Goal: Check status: Check status

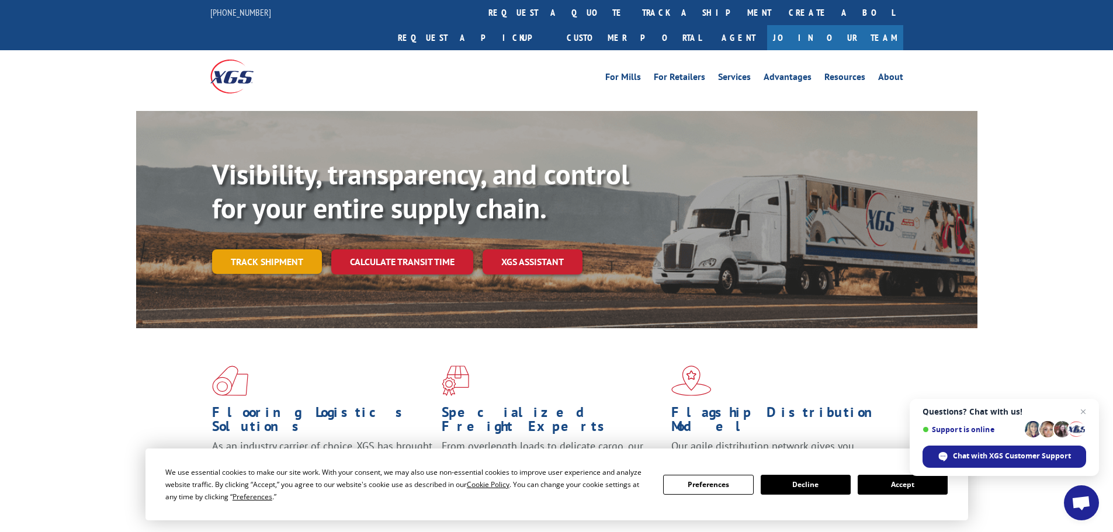
click at [249, 249] on link "Track shipment" at bounding box center [267, 261] width 110 height 25
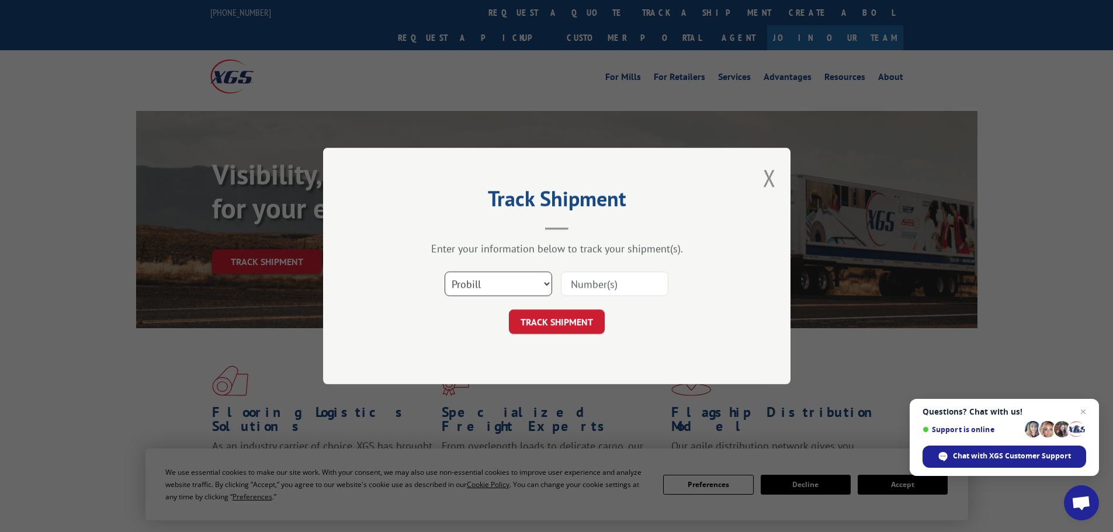
click at [529, 284] on select "Select category... Probill BOL PO" at bounding box center [498, 284] width 107 height 25
select select "bol"
click at [445, 272] on select "Select category... Probill BOL PO" at bounding box center [498, 284] width 107 height 25
click at [623, 282] on input at bounding box center [614, 284] width 107 height 25
paste input "7065662"
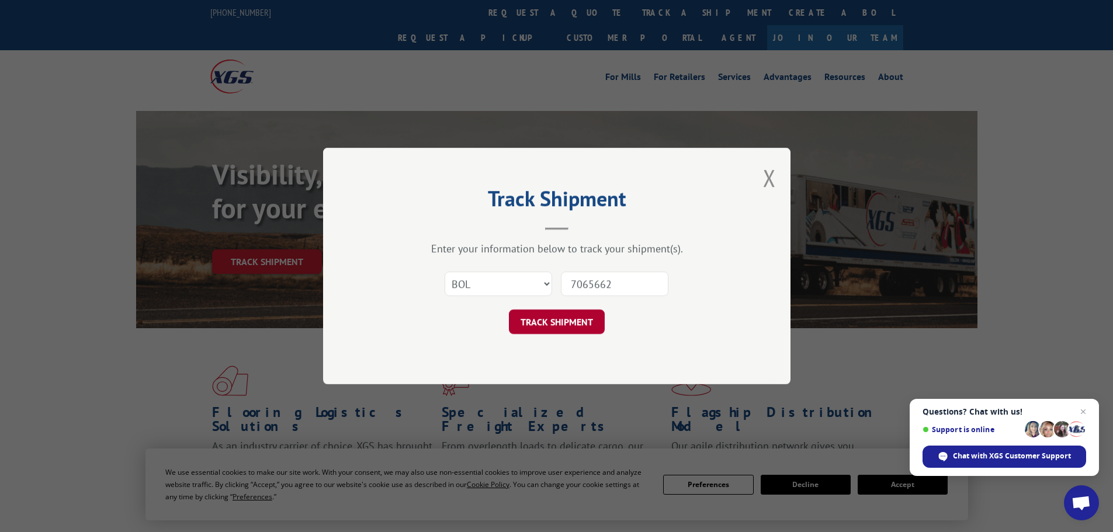
type input "7065662"
click at [579, 322] on button "TRACK SHIPMENT" at bounding box center [557, 322] width 96 height 25
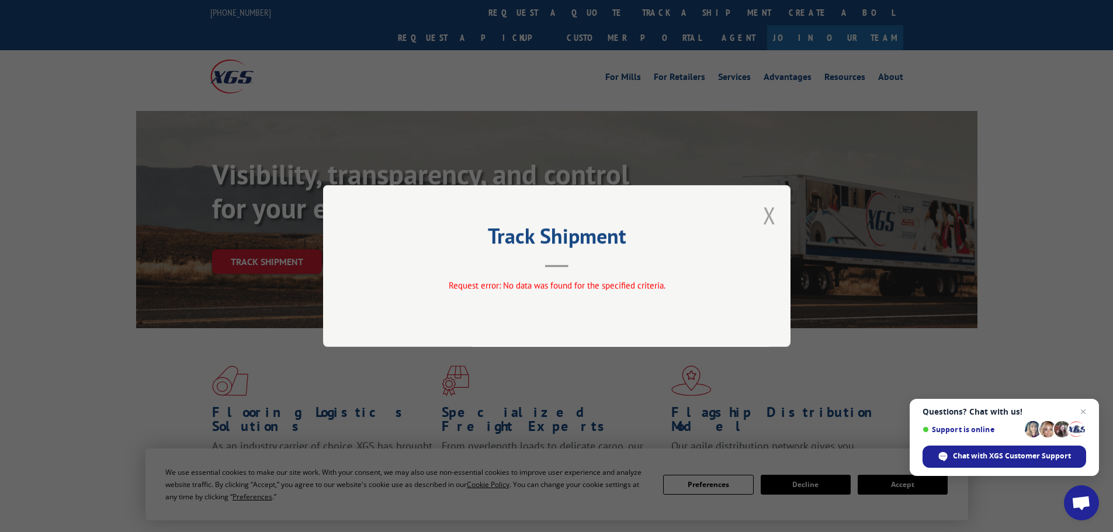
click at [768, 215] on button "Close modal" at bounding box center [769, 215] width 13 height 31
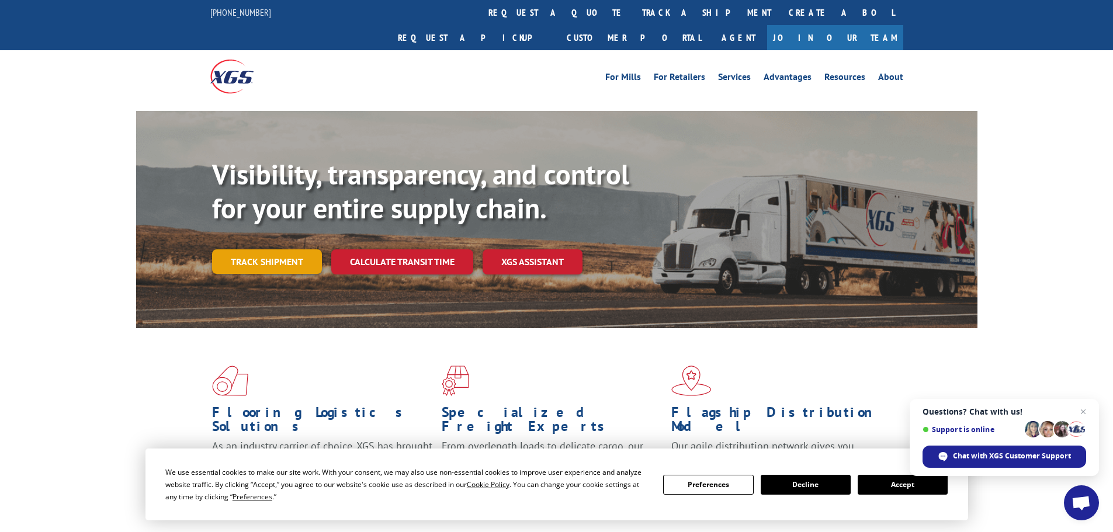
click at [263, 249] on link "Track shipment" at bounding box center [267, 261] width 110 height 25
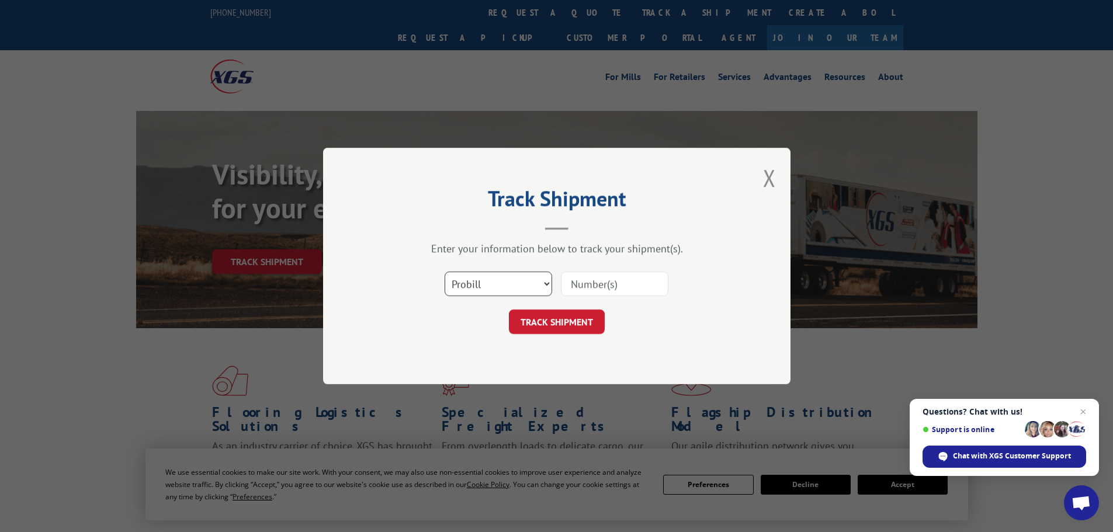
click at [475, 286] on select "Select category... Probill BOL PO" at bounding box center [498, 284] width 107 height 25
select select "bol"
click at [445, 272] on select "Select category... Probill BOL PO" at bounding box center [498, 284] width 107 height 25
click at [568, 284] on input at bounding box center [614, 284] width 107 height 25
paste input "7065662"
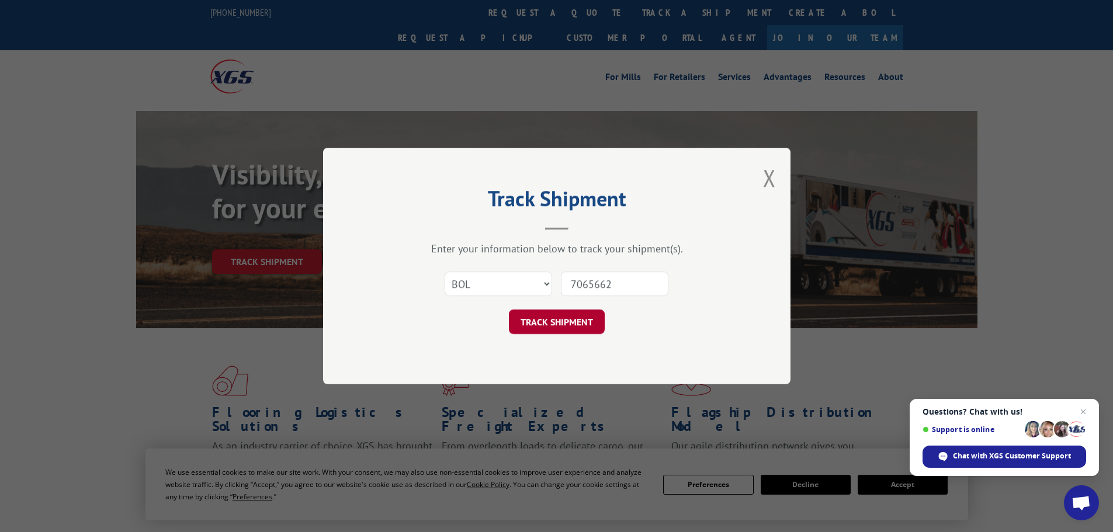
type input "7065662"
click at [553, 315] on button "TRACK SHIPMENT" at bounding box center [557, 322] width 96 height 25
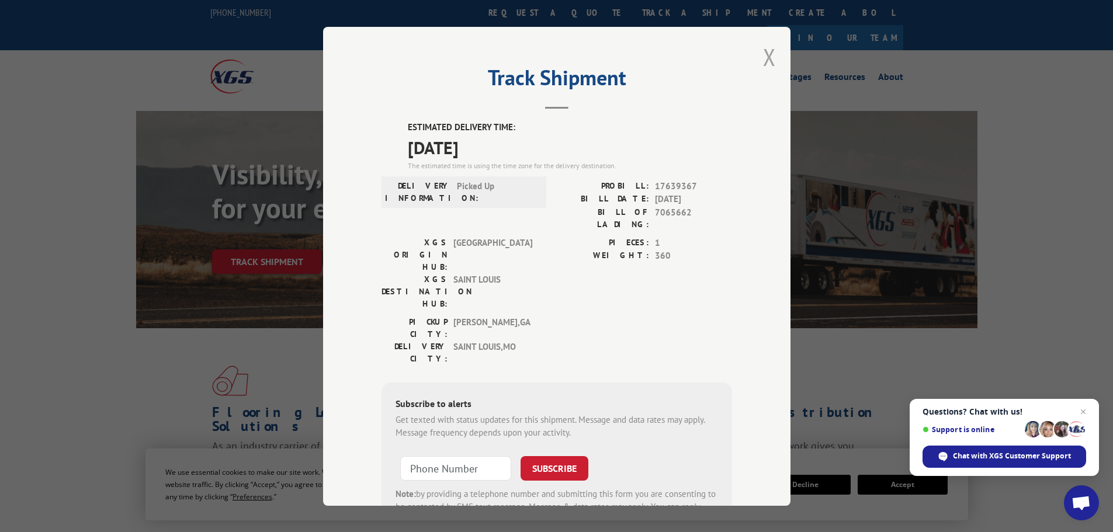
click at [763, 54] on button "Close modal" at bounding box center [769, 56] width 13 height 31
